Goal: Find specific page/section: Find specific page/section

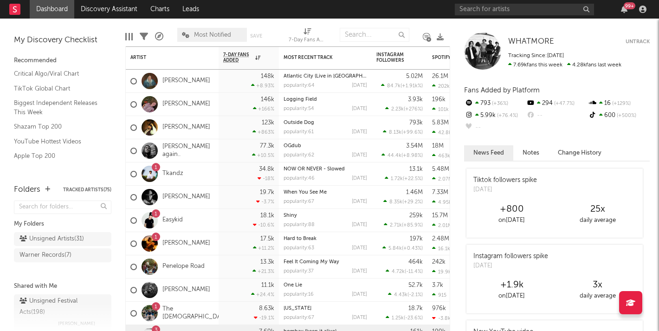
click at [488, 15] on div "99 +" at bounding box center [552, 9] width 195 height 19
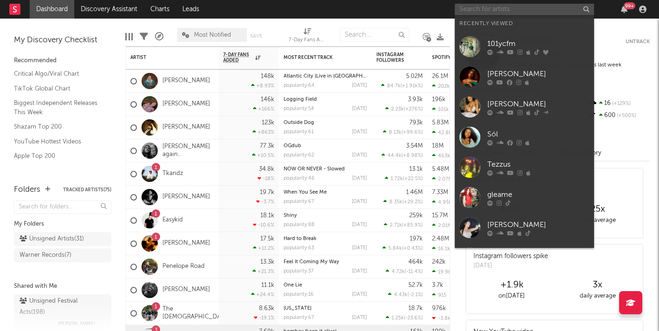
click at [488, 14] on input "text" at bounding box center [524, 10] width 139 height 12
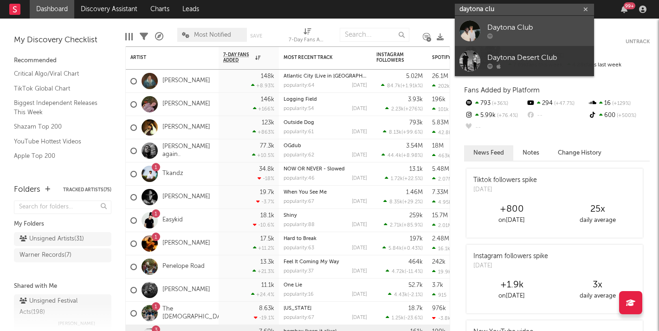
type input "daytona clu"
click at [510, 28] on div "Daytona Club" at bounding box center [538, 27] width 102 height 11
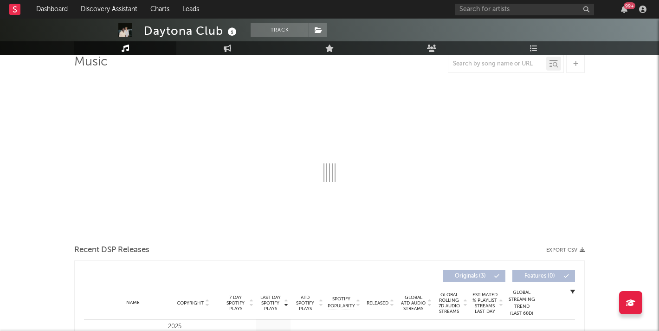
select select "1w"
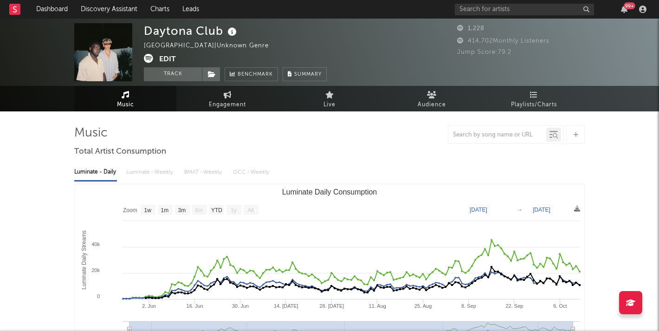
click at [174, 61] on button "Edit" at bounding box center [167, 60] width 17 height 12
